Goal: Information Seeking & Learning: Learn about a topic

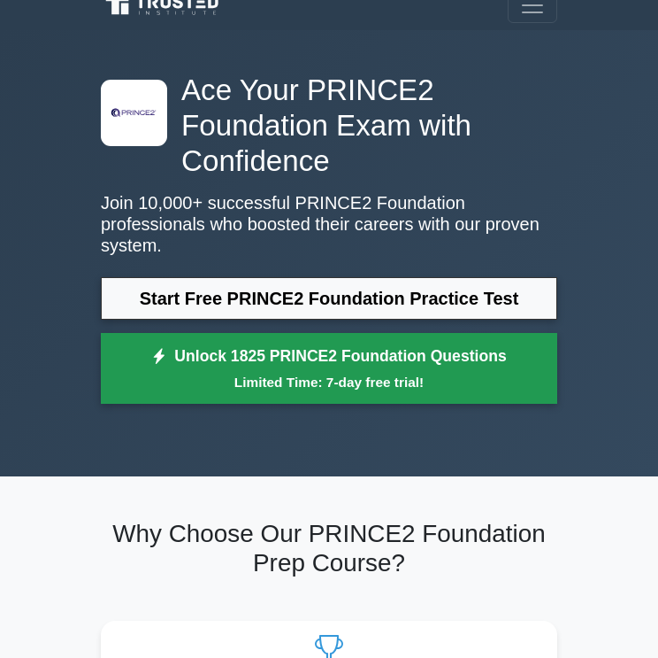
scroll to position [19, 0]
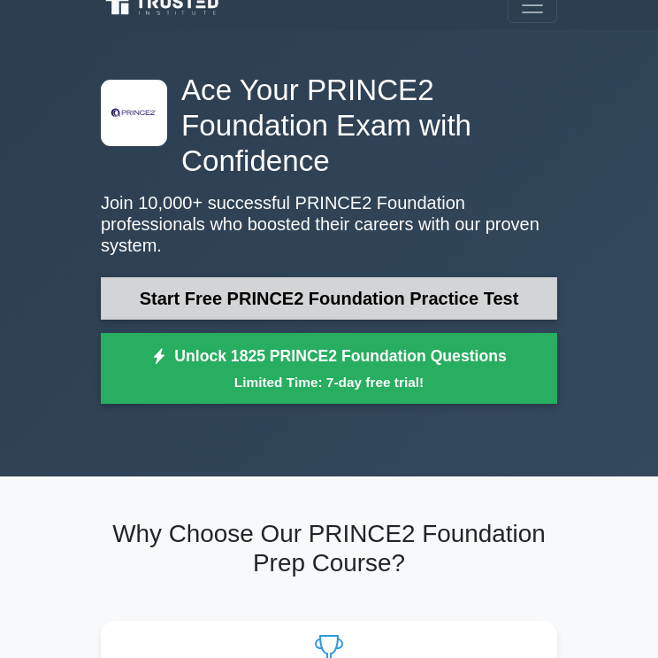
click at [359, 285] on link "Start Free PRINCE2 Foundation Practice Test" at bounding box center [329, 298] width 457 height 42
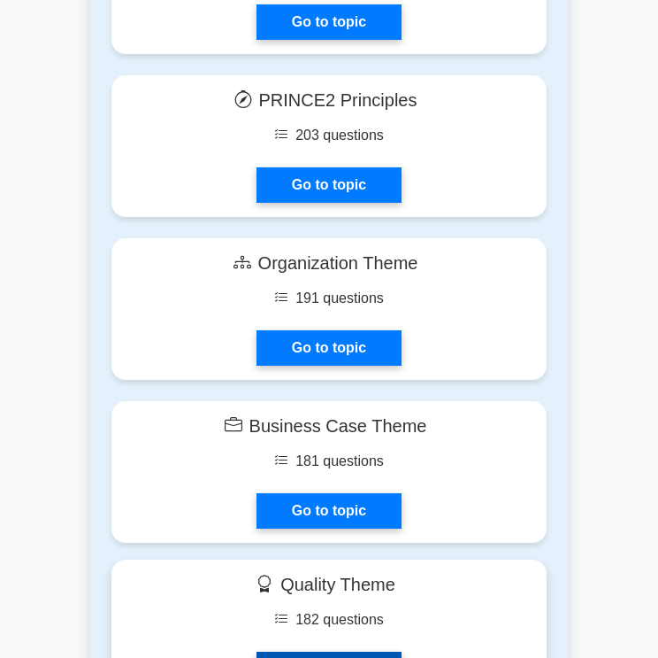
scroll to position [1478, 0]
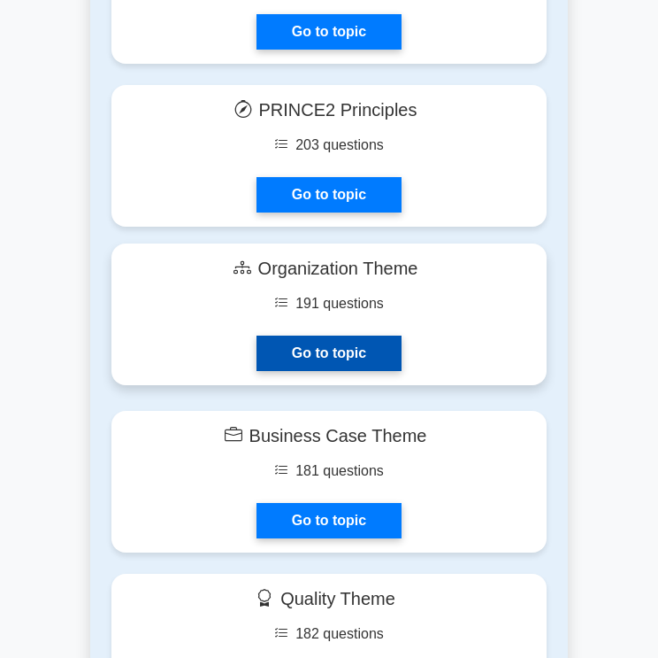
click at [365, 356] on link "Go to topic" at bounding box center [329, 352] width 145 height 35
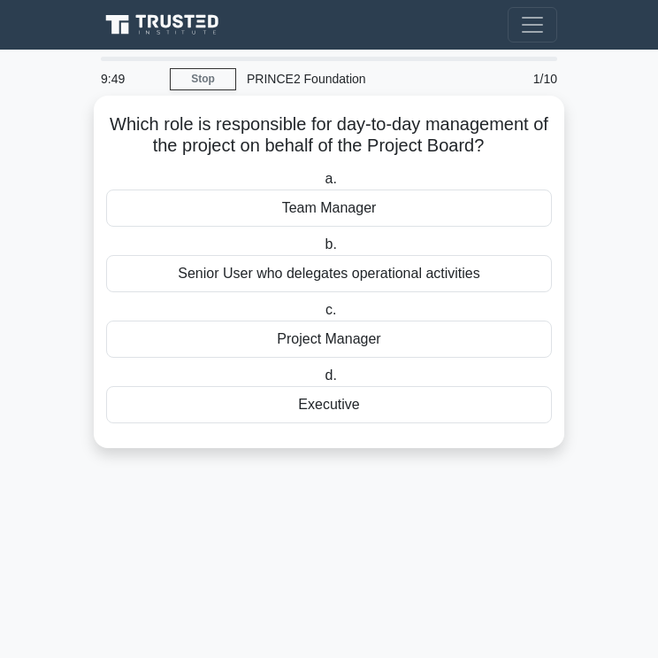
click at [359, 342] on div "Project Manager" at bounding box center [329, 338] width 446 height 37
click at [322, 316] on input "c. Project Manager" at bounding box center [322, 310] width 0 height 12
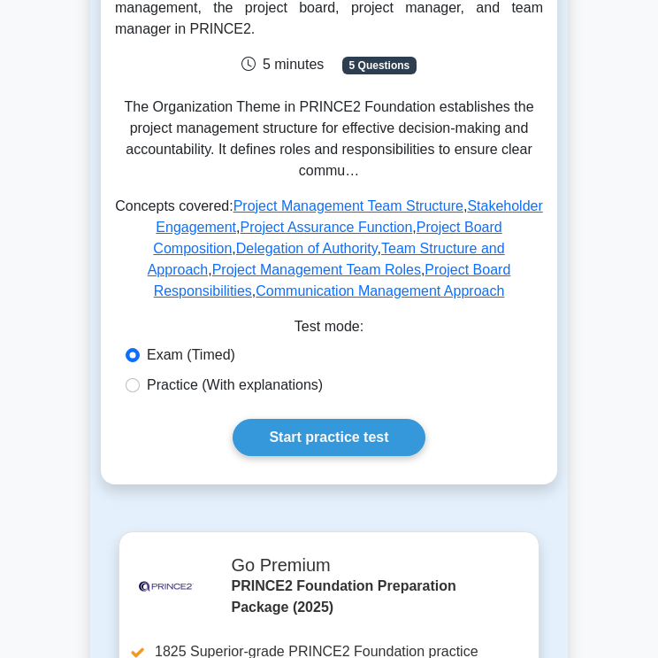
scroll to position [289, 0]
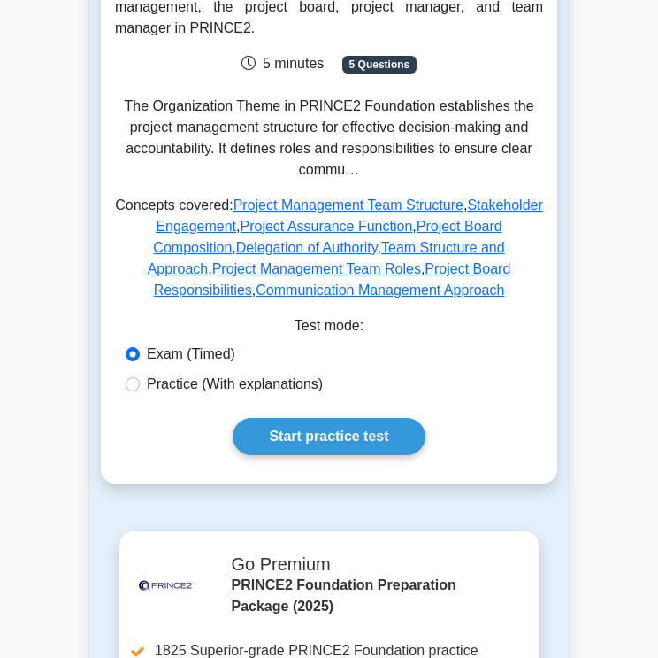
click at [149, 381] on label "Practice (With explanations)" at bounding box center [235, 383] width 176 height 21
click at [140, 381] on input "Practice (With explanations)" at bounding box center [133, 384] width 14 height 14
radio input "true"
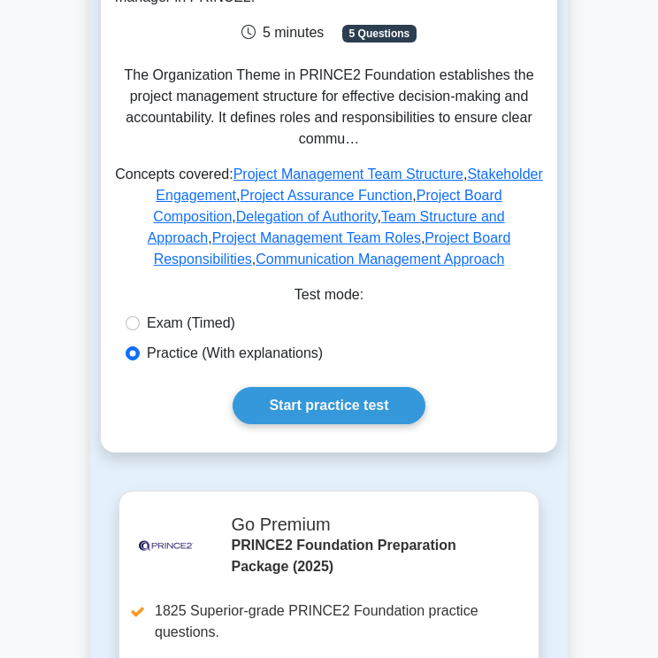
scroll to position [330, 0]
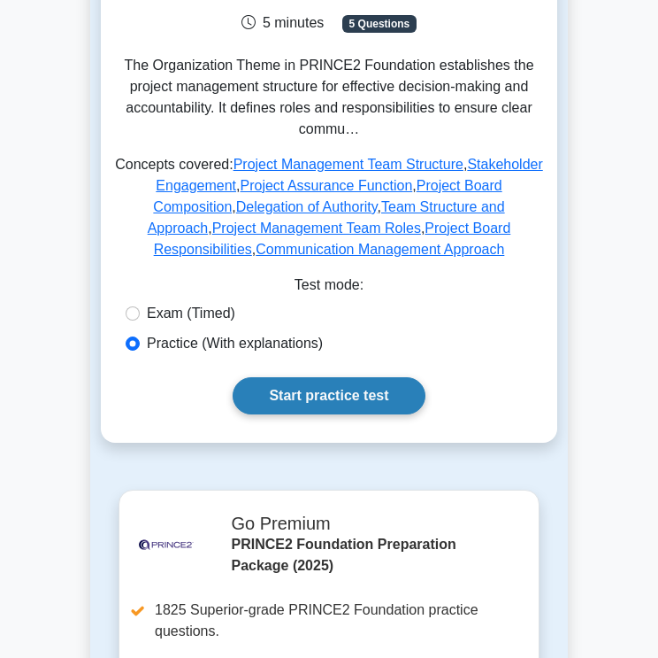
click at [321, 402] on link "Start practice test" at bounding box center [329, 395] width 192 height 37
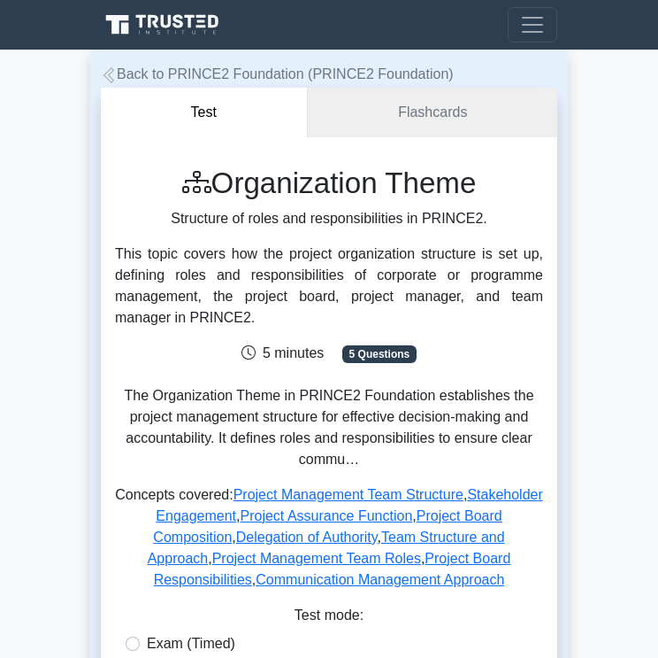
scroll to position [0, 0]
click at [430, 115] on link "Flashcards" at bounding box center [433, 113] width 250 height 50
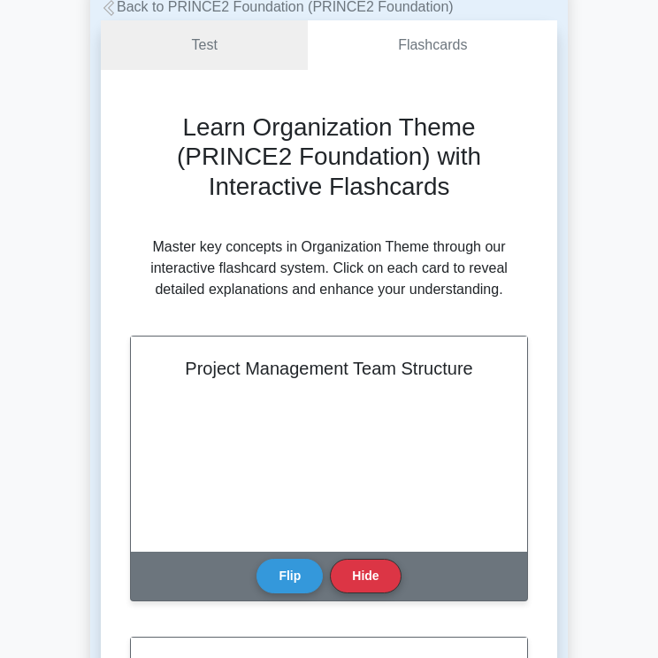
scroll to position [70, 0]
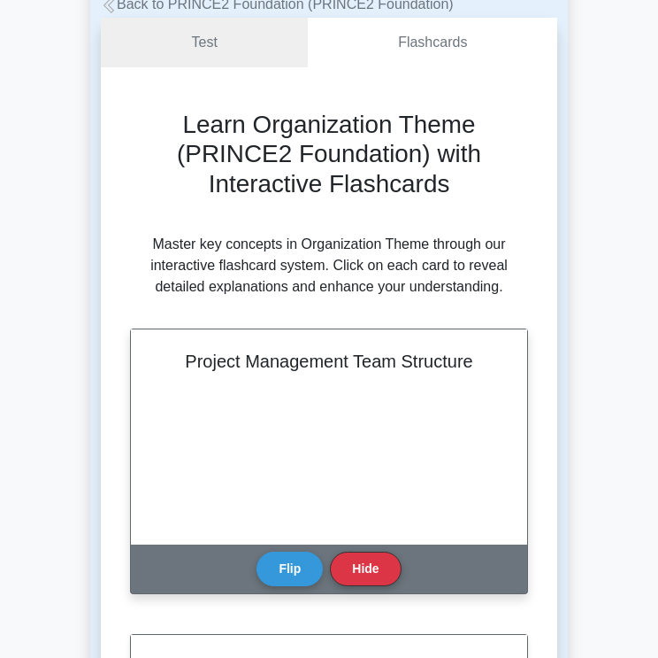
click at [245, 403] on div "Project Management Team Structure" at bounding box center [329, 436] width 396 height 215
click at [288, 570] on button "Flip" at bounding box center [290, 567] width 66 height 35
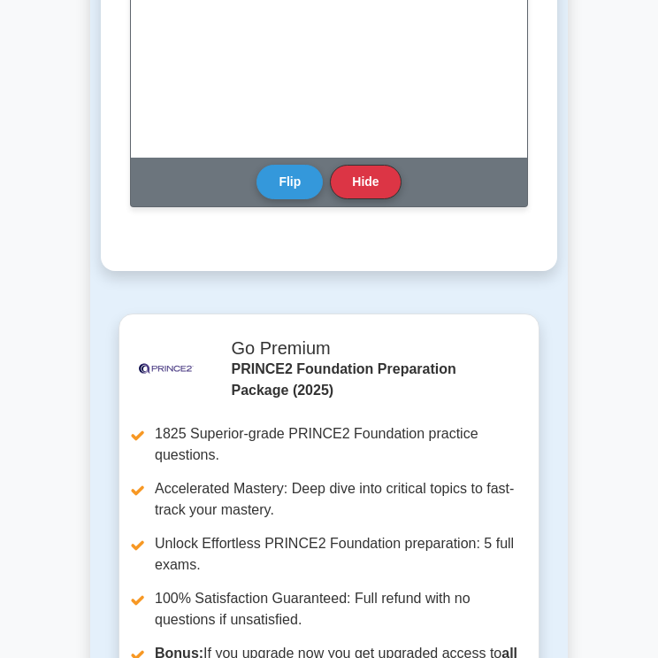
scroll to position [2895, 0]
